Goal: Transaction & Acquisition: Download file/media

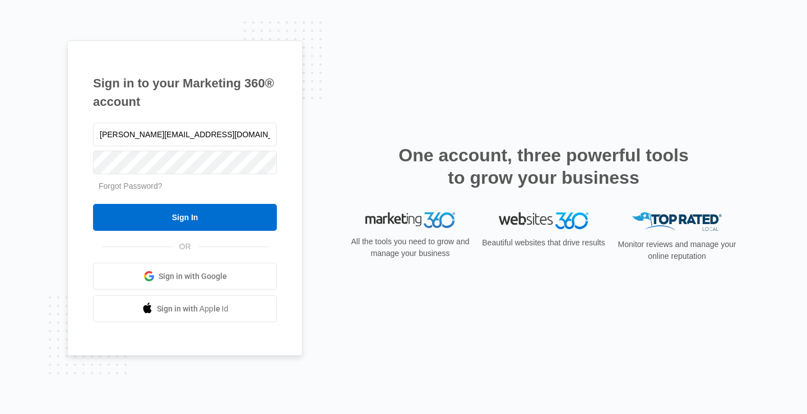
type input "[PERSON_NAME][EMAIL_ADDRESS][DOMAIN_NAME]"
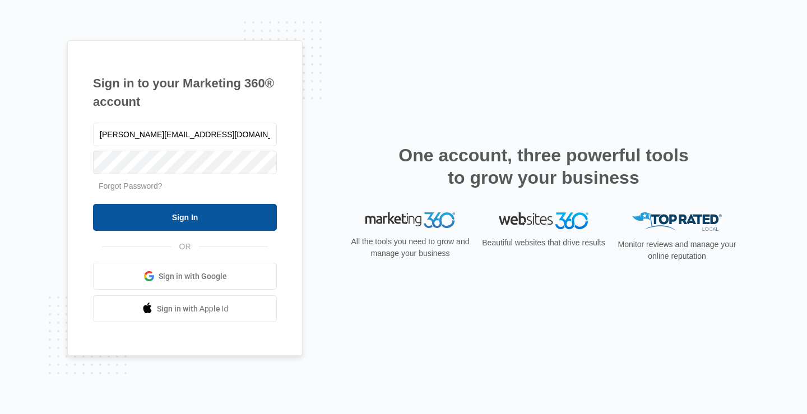
click at [180, 212] on input "Sign In" at bounding box center [185, 217] width 184 height 27
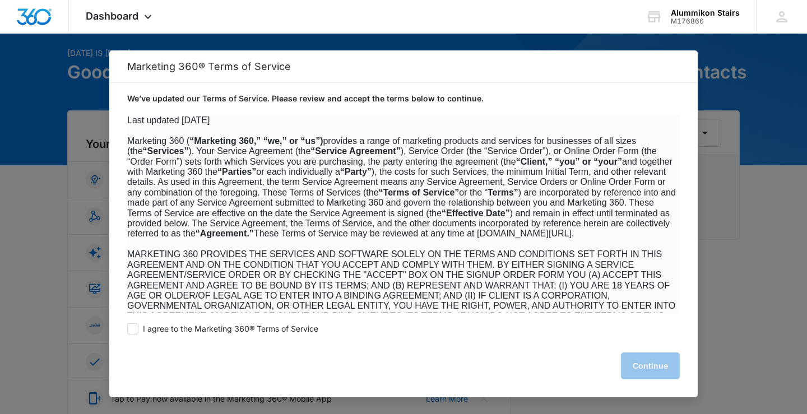
scroll to position [57, 0]
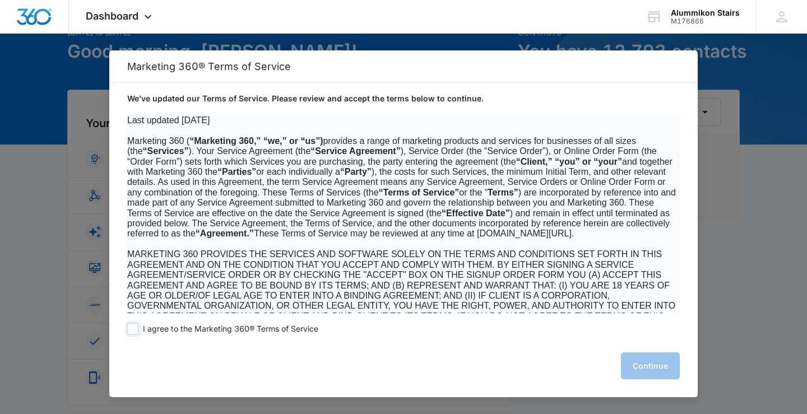
click at [137, 327] on label "I agree to the Marketing 360® Terms of Service" at bounding box center [222, 328] width 191 height 11
click at [135, 326] on span at bounding box center [132, 328] width 11 height 11
click at [135, 326] on input "I agree to the Marketing 360® Terms of Service" at bounding box center [132, 328] width 11 height 11
checkbox input "true"
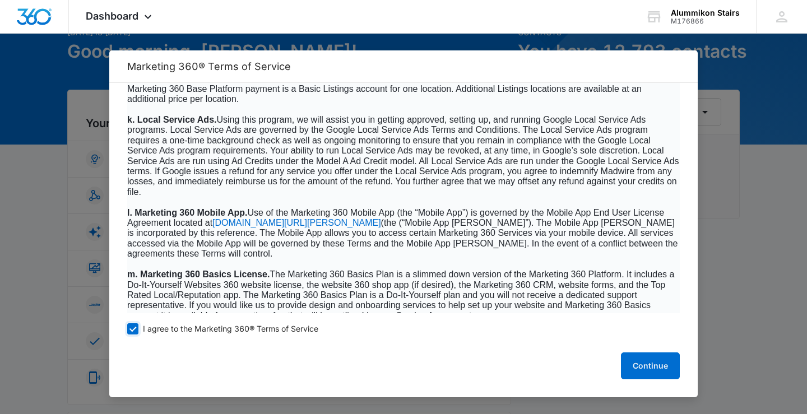
scroll to position [1715, 0]
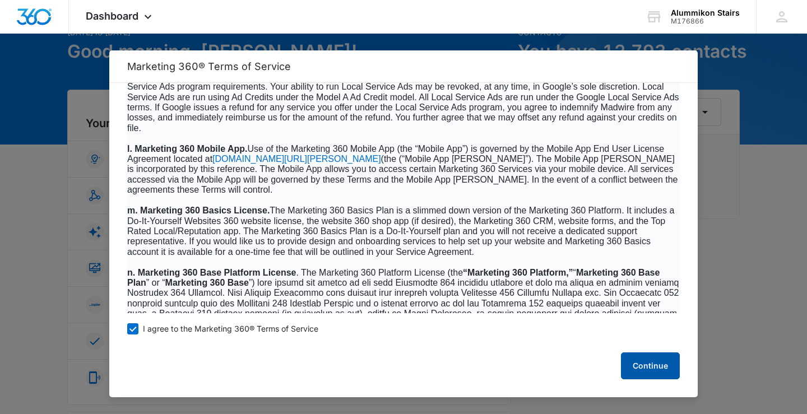
click at [637, 364] on button "Continue" at bounding box center [650, 366] width 59 height 27
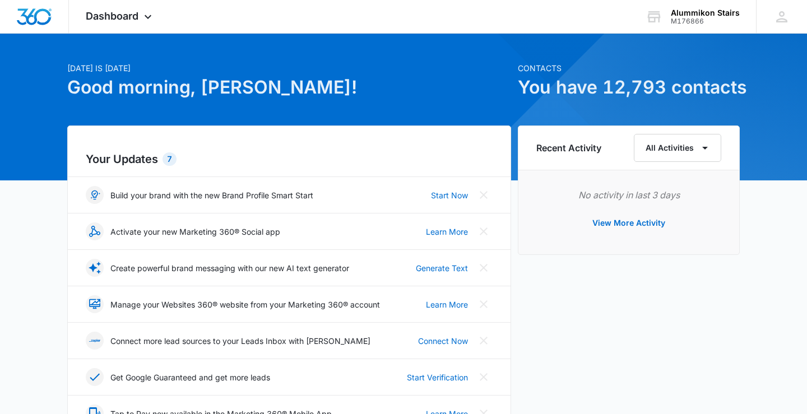
scroll to position [0, 0]
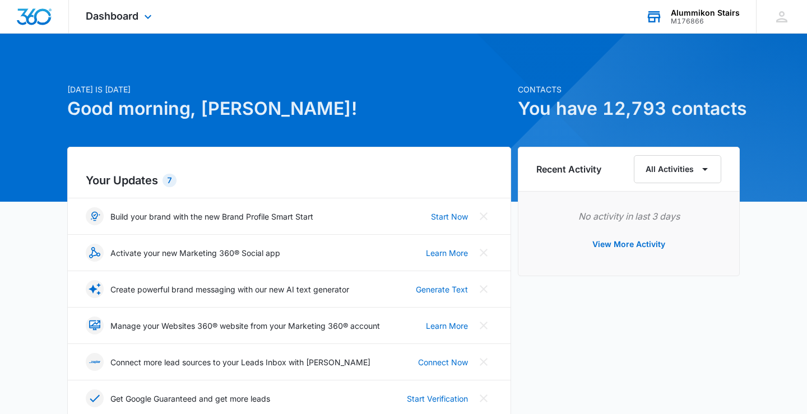
click at [702, 21] on div "M176866" at bounding box center [705, 21] width 69 height 8
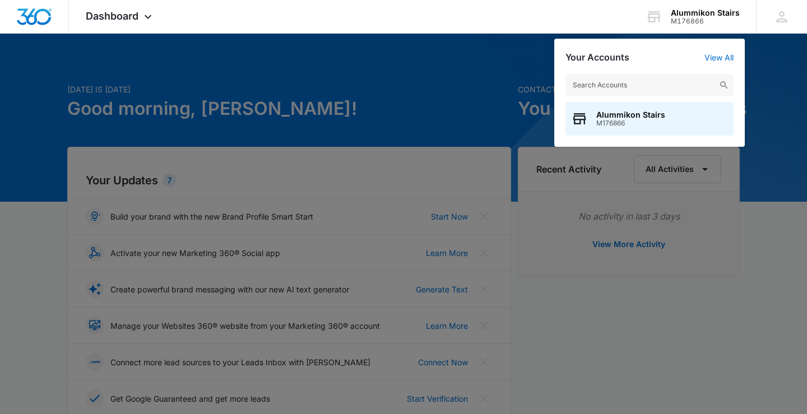
click at [415, 61] on div at bounding box center [403, 207] width 807 height 414
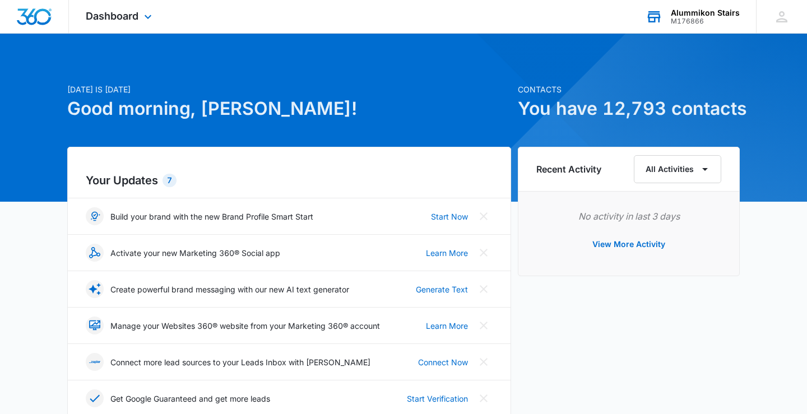
click at [712, 16] on div "Alummikon Stairs" at bounding box center [705, 12] width 69 height 9
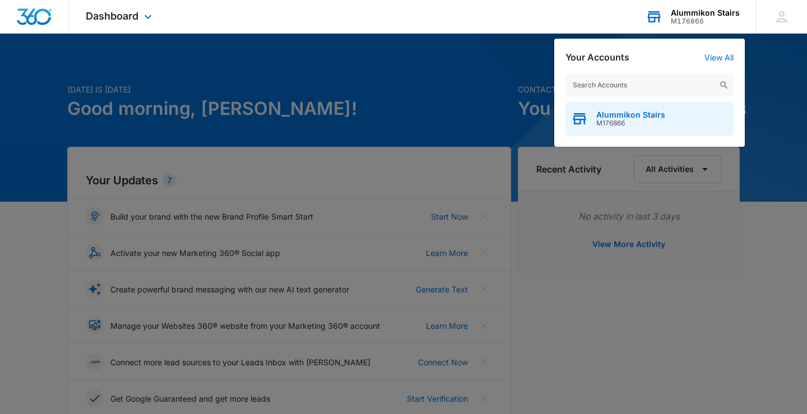
click at [638, 119] on span "Alummikon Stairs" at bounding box center [630, 114] width 69 height 9
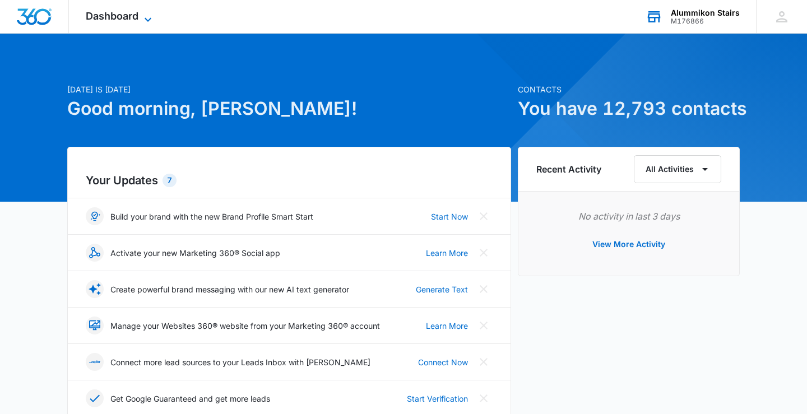
click at [128, 19] on span "Dashboard" at bounding box center [112, 16] width 53 height 12
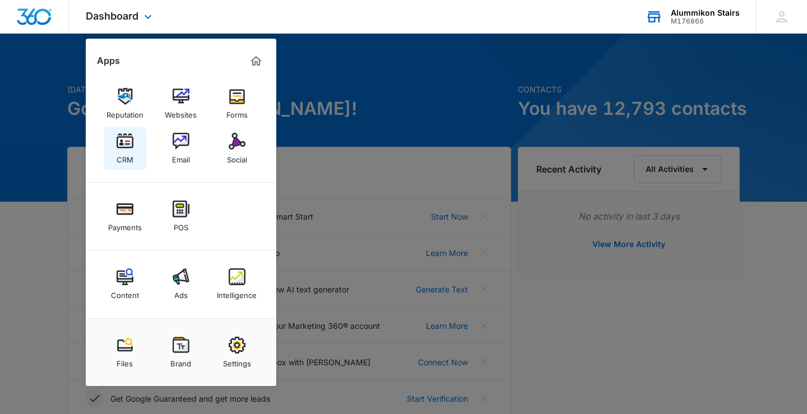
click at [134, 140] on link "CRM" at bounding box center [125, 148] width 43 height 43
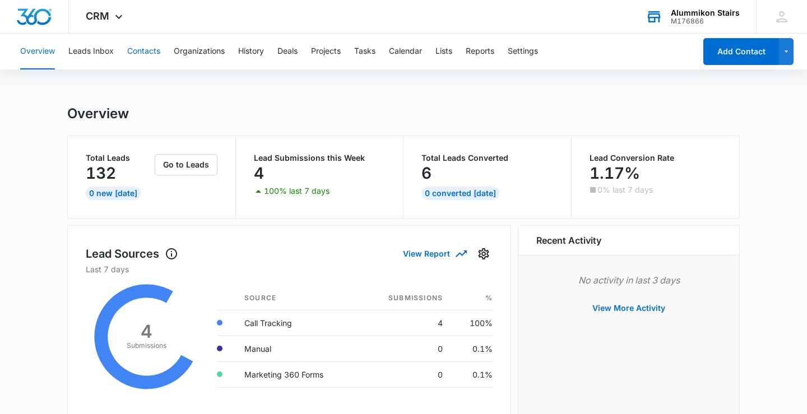
click at [148, 47] on button "Contacts" at bounding box center [143, 52] width 33 height 36
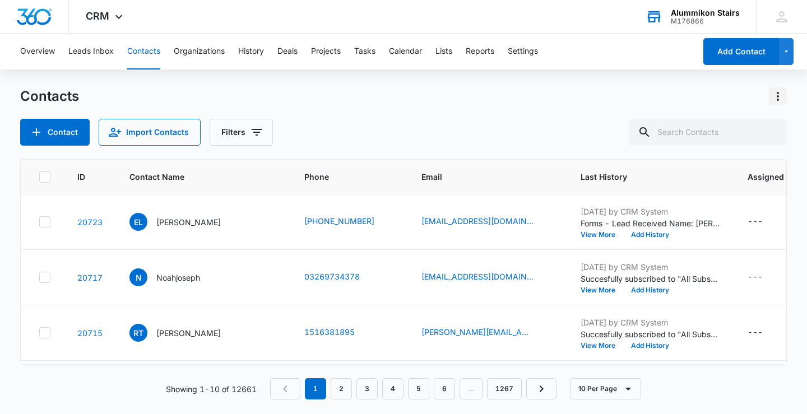
click at [777, 96] on icon "Actions" at bounding box center [777, 96] width 13 height 13
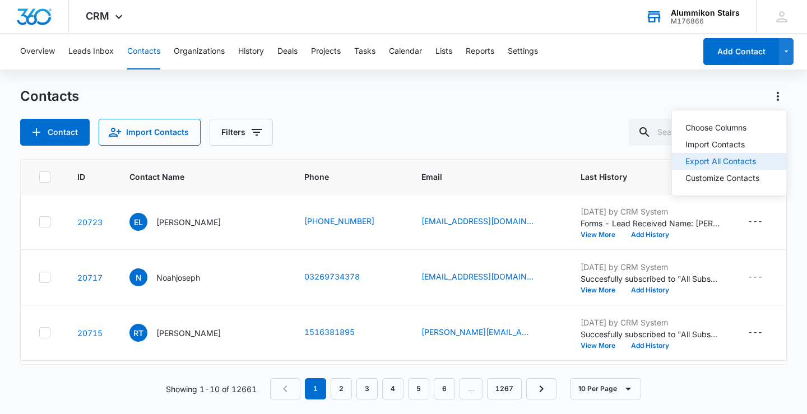
click at [739, 160] on div "Export All Contacts" at bounding box center [723, 162] width 74 height 8
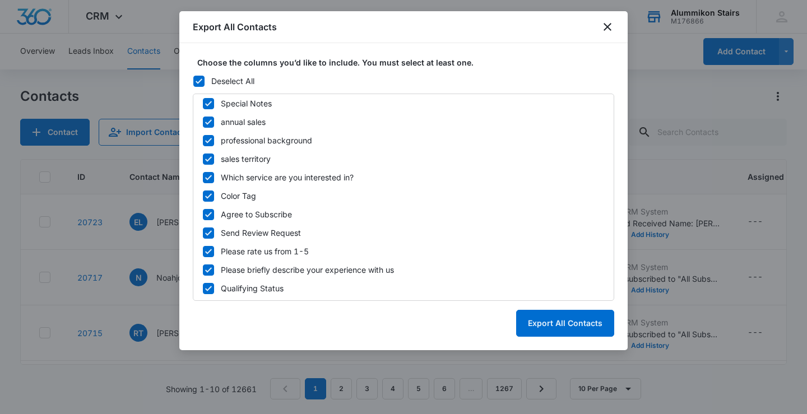
scroll to position [485, 0]
click at [566, 325] on button "Export All Contacts" at bounding box center [565, 323] width 98 height 27
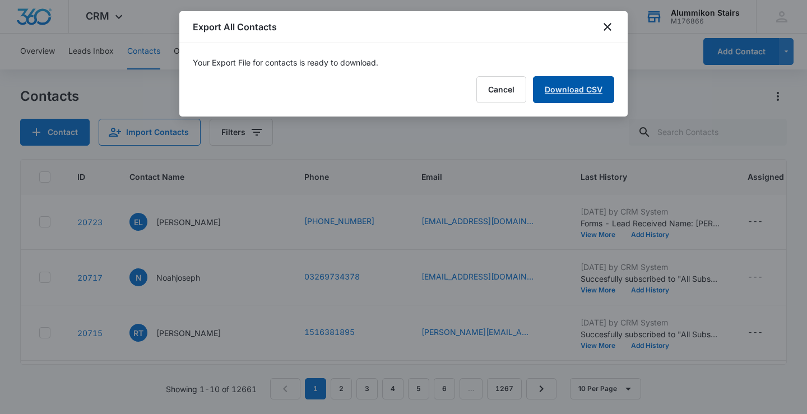
click at [552, 94] on link "Download CSV" at bounding box center [573, 89] width 81 height 27
click at [603, 88] on button "Finish" at bounding box center [590, 89] width 47 height 27
